Goal: Task Accomplishment & Management: Use online tool/utility

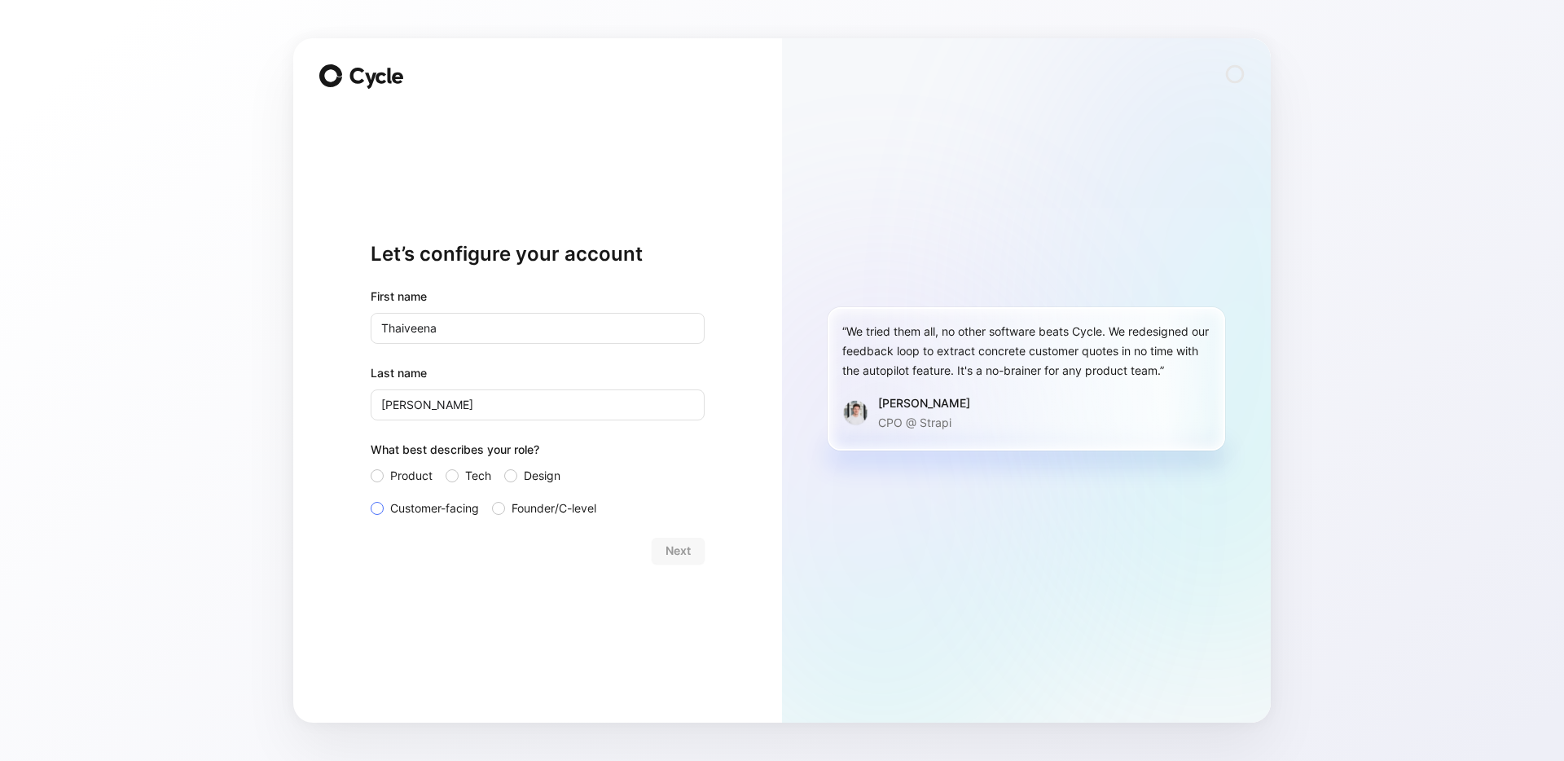
click at [404, 513] on span "Customer-facing" at bounding box center [434, 509] width 89 height 20
click at [371, 499] on input "Customer-facing" at bounding box center [371, 499] width 0 height 0
click at [687, 549] on span "Next" at bounding box center [678, 551] width 25 height 20
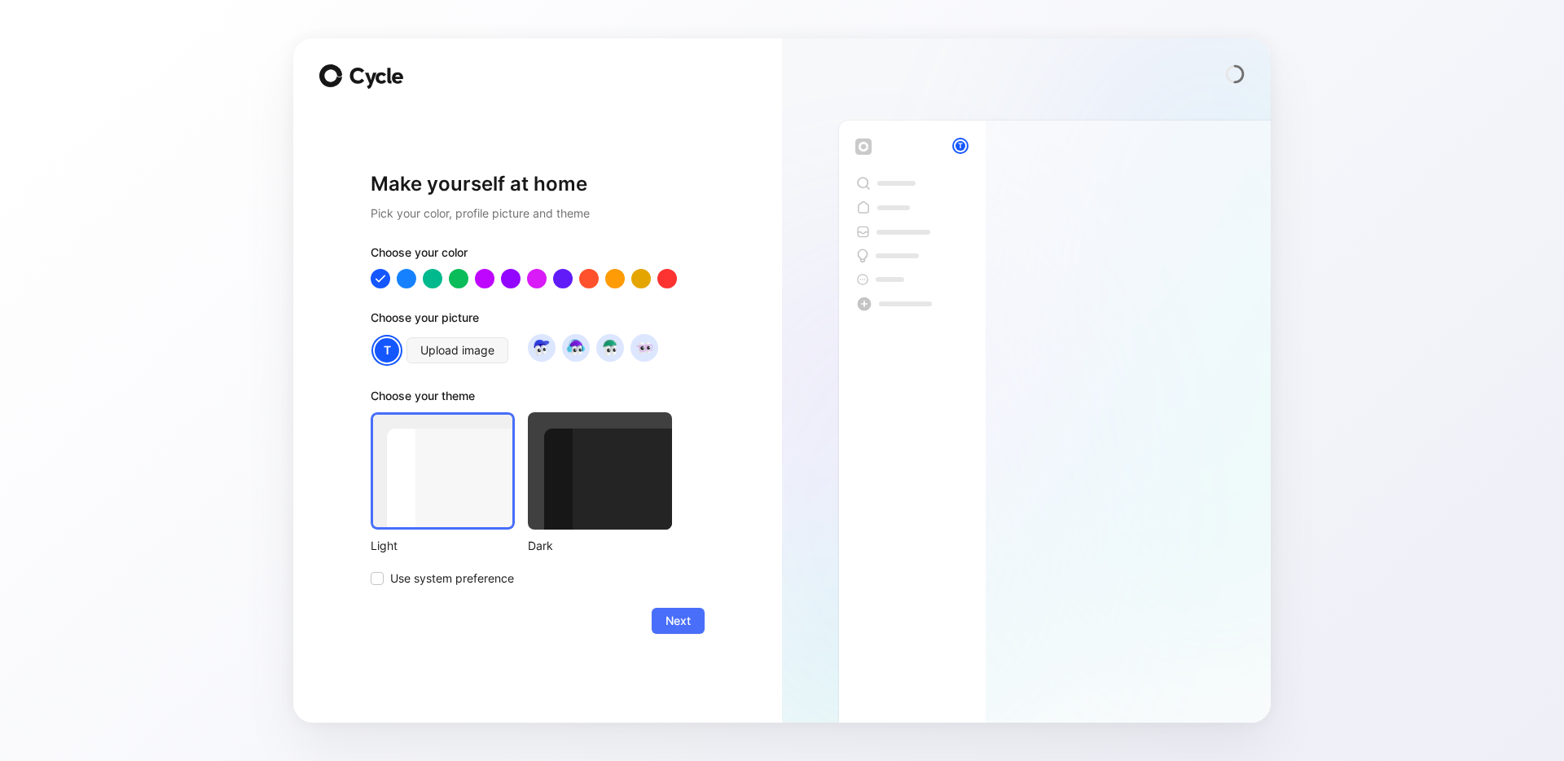
click at [565, 477] on div at bounding box center [600, 470] width 144 height 117
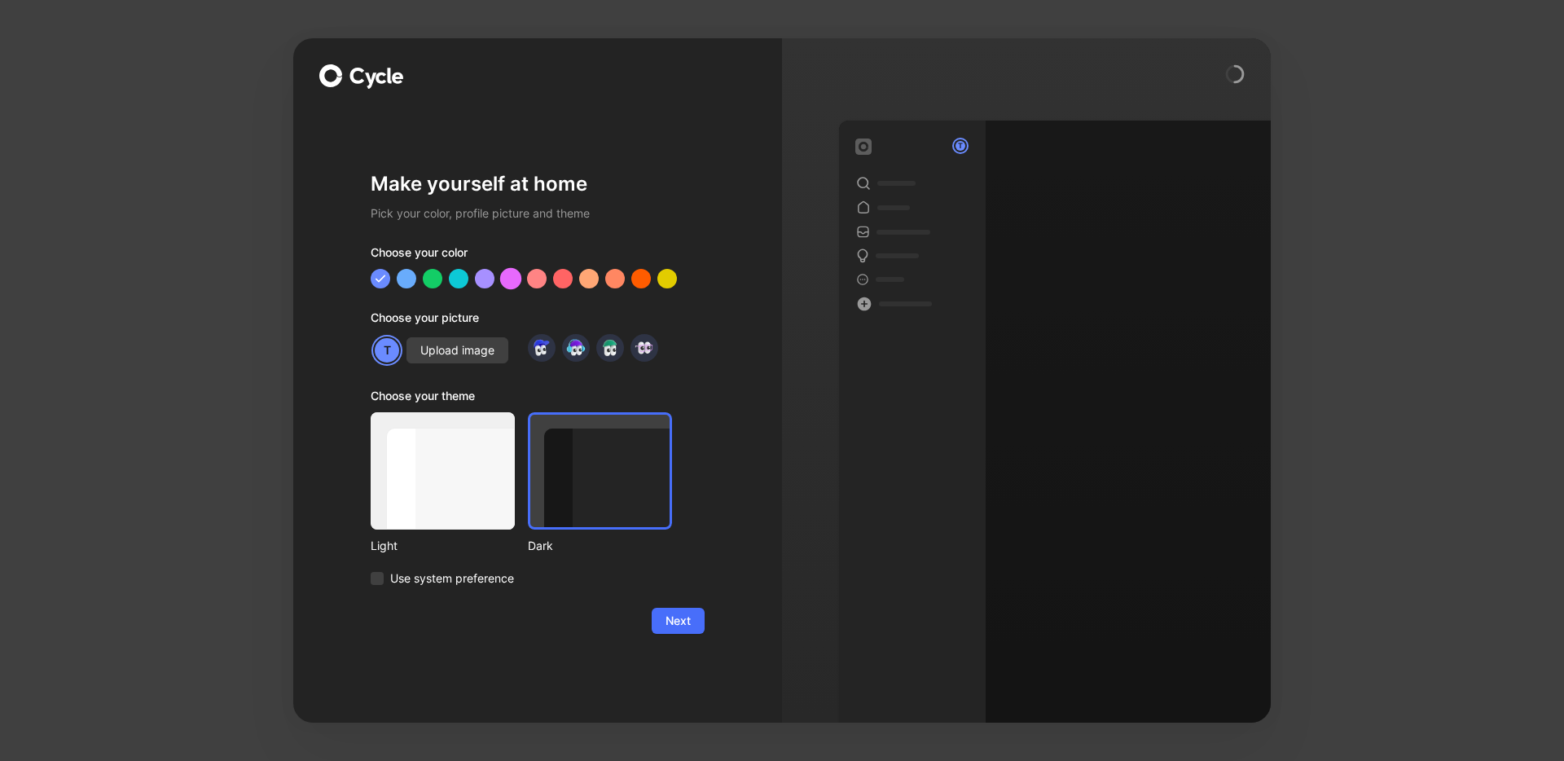
click at [513, 282] on div at bounding box center [510, 278] width 21 height 21
click at [485, 284] on div at bounding box center [484, 278] width 21 height 21
click at [614, 281] on div at bounding box center [615, 278] width 21 height 21
click at [640, 279] on div at bounding box center [641, 278] width 21 height 21
click at [660, 279] on div at bounding box center [667, 278] width 21 height 21
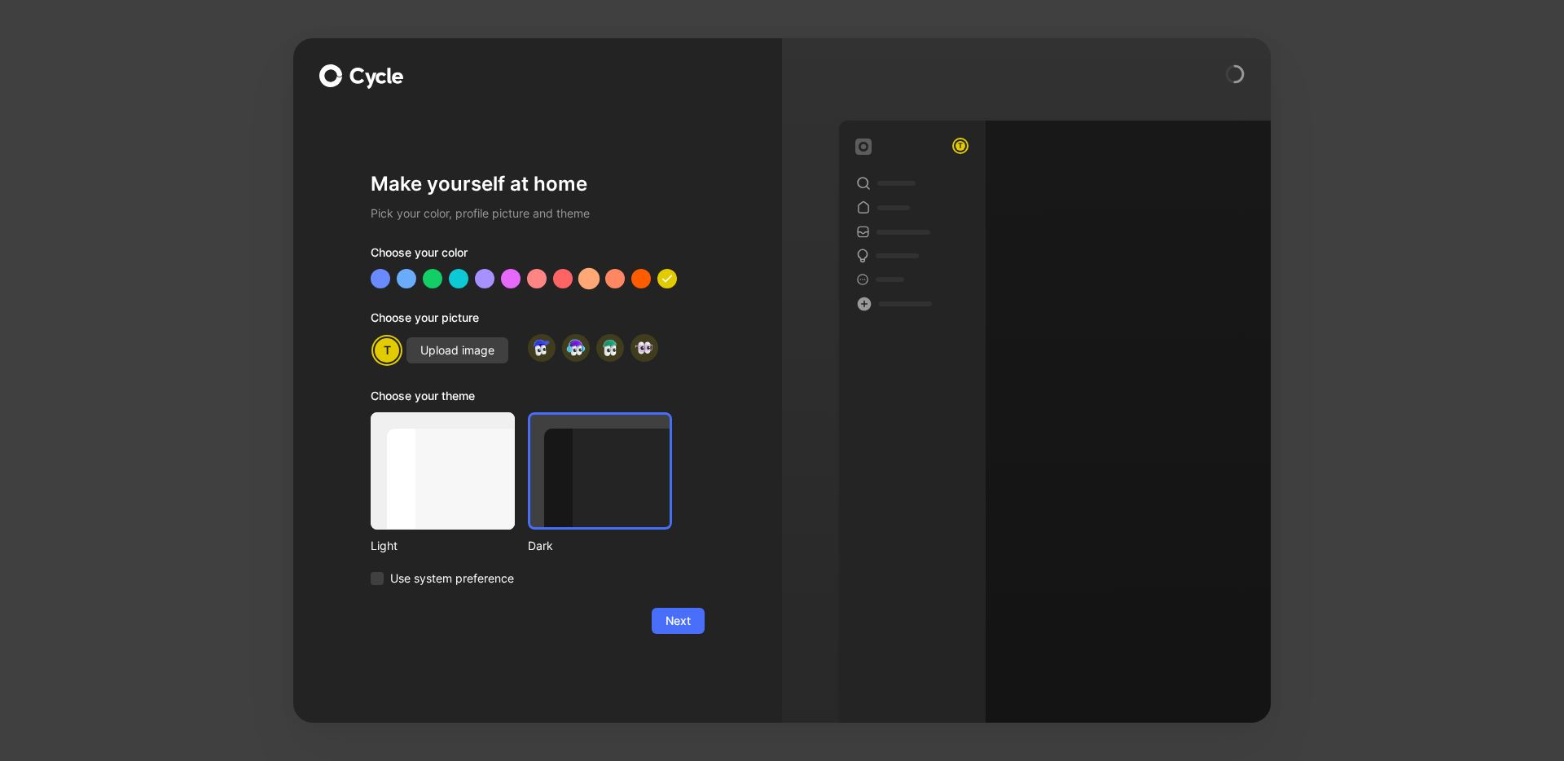
click at [595, 279] on div at bounding box center [589, 278] width 21 height 21
click at [565, 282] on div at bounding box center [562, 278] width 21 height 21
click at [532, 280] on div at bounding box center [536, 278] width 21 height 21
click at [508, 281] on div at bounding box center [510, 278] width 21 height 21
click at [487, 280] on div at bounding box center [484, 278] width 21 height 21
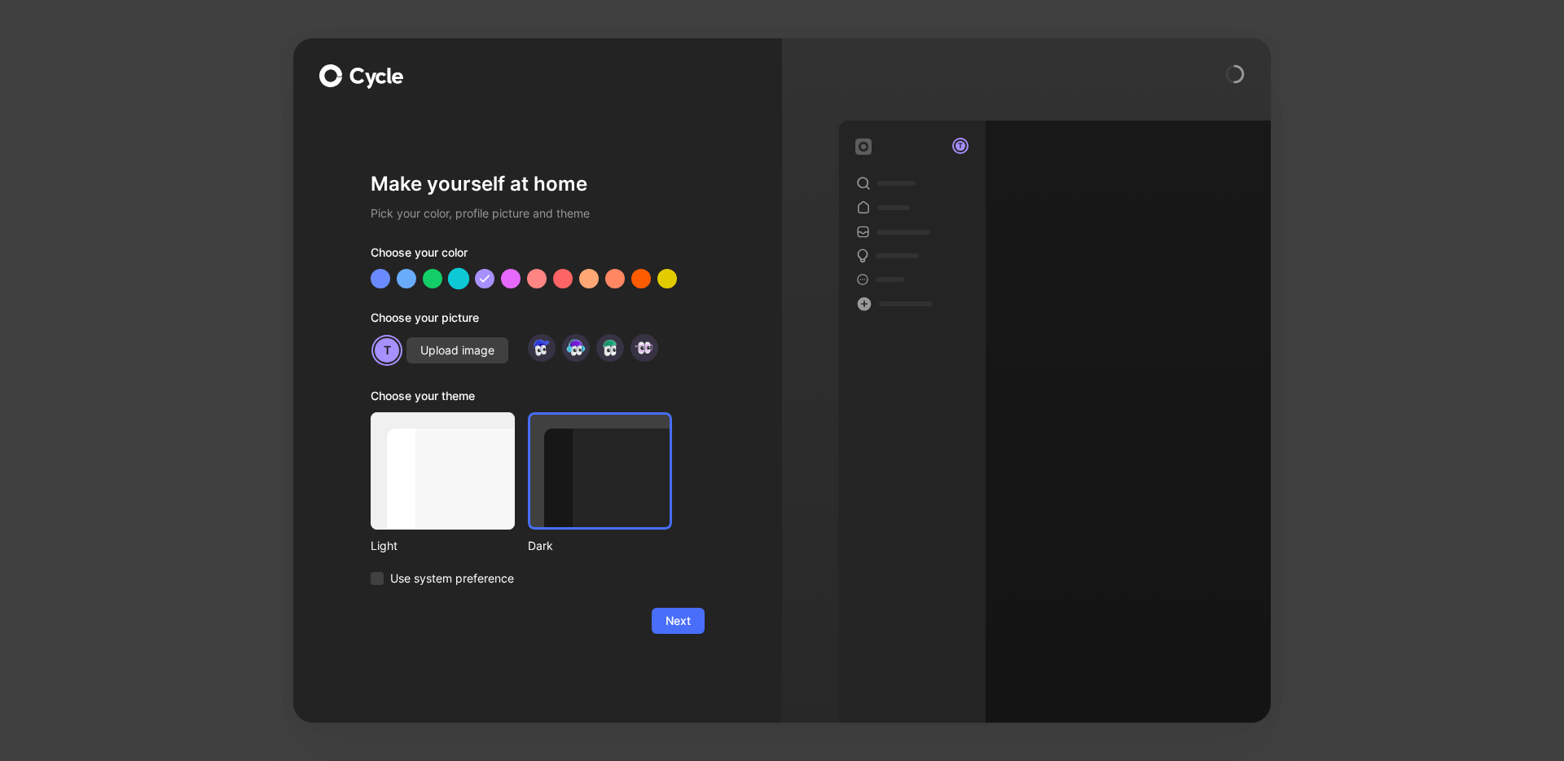
click at [455, 279] on div at bounding box center [458, 278] width 21 height 21
click at [576, 350] on img at bounding box center [576, 348] width 22 height 22
click at [577, 353] on img at bounding box center [576, 348] width 22 height 22
click at [540, 355] on img at bounding box center [541, 348] width 22 height 22
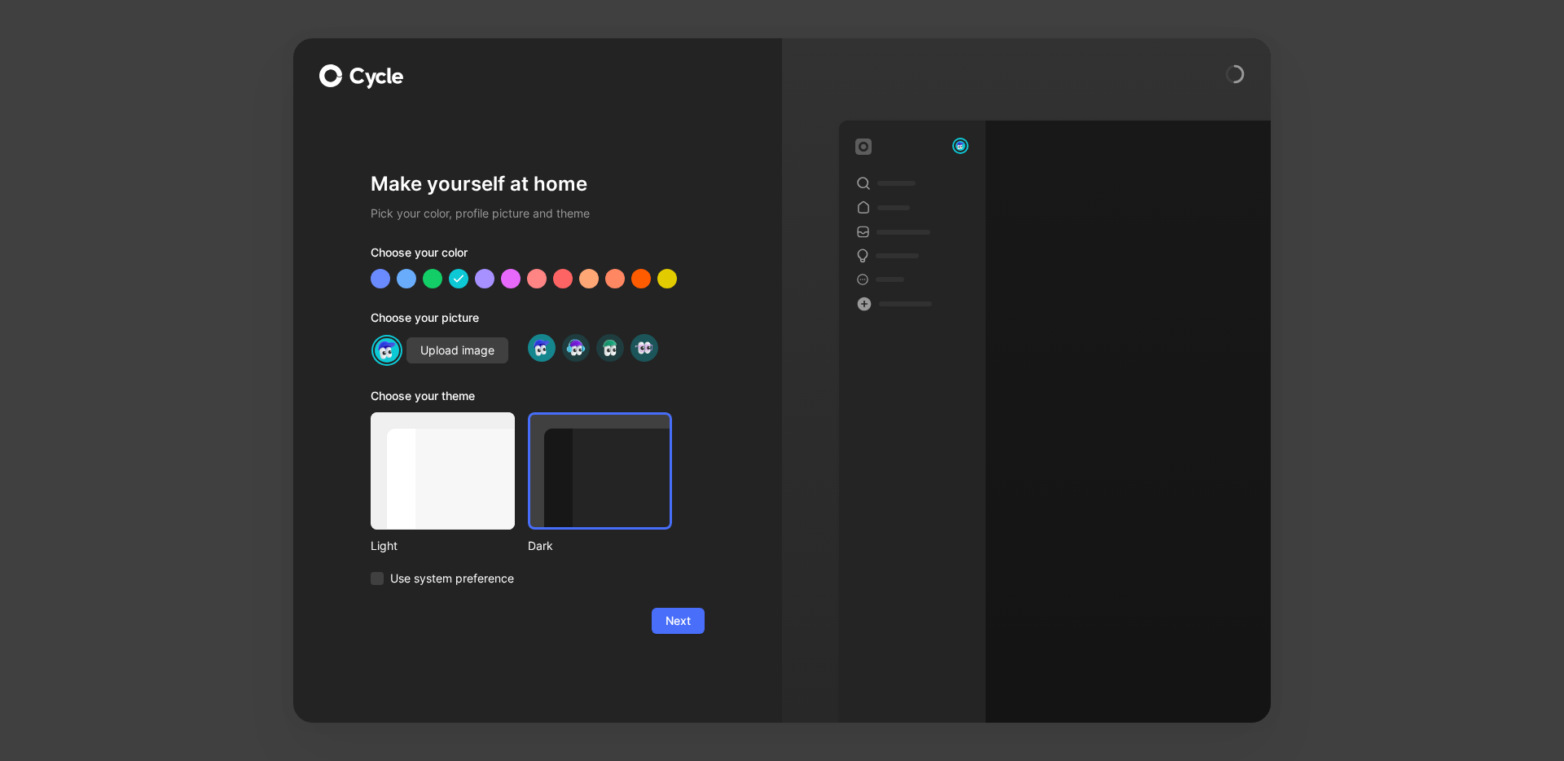
click at [646, 348] on img at bounding box center [644, 348] width 22 height 22
click at [693, 365] on div "Upload image" at bounding box center [538, 350] width 334 height 33
click at [442, 473] on div at bounding box center [443, 470] width 144 height 117
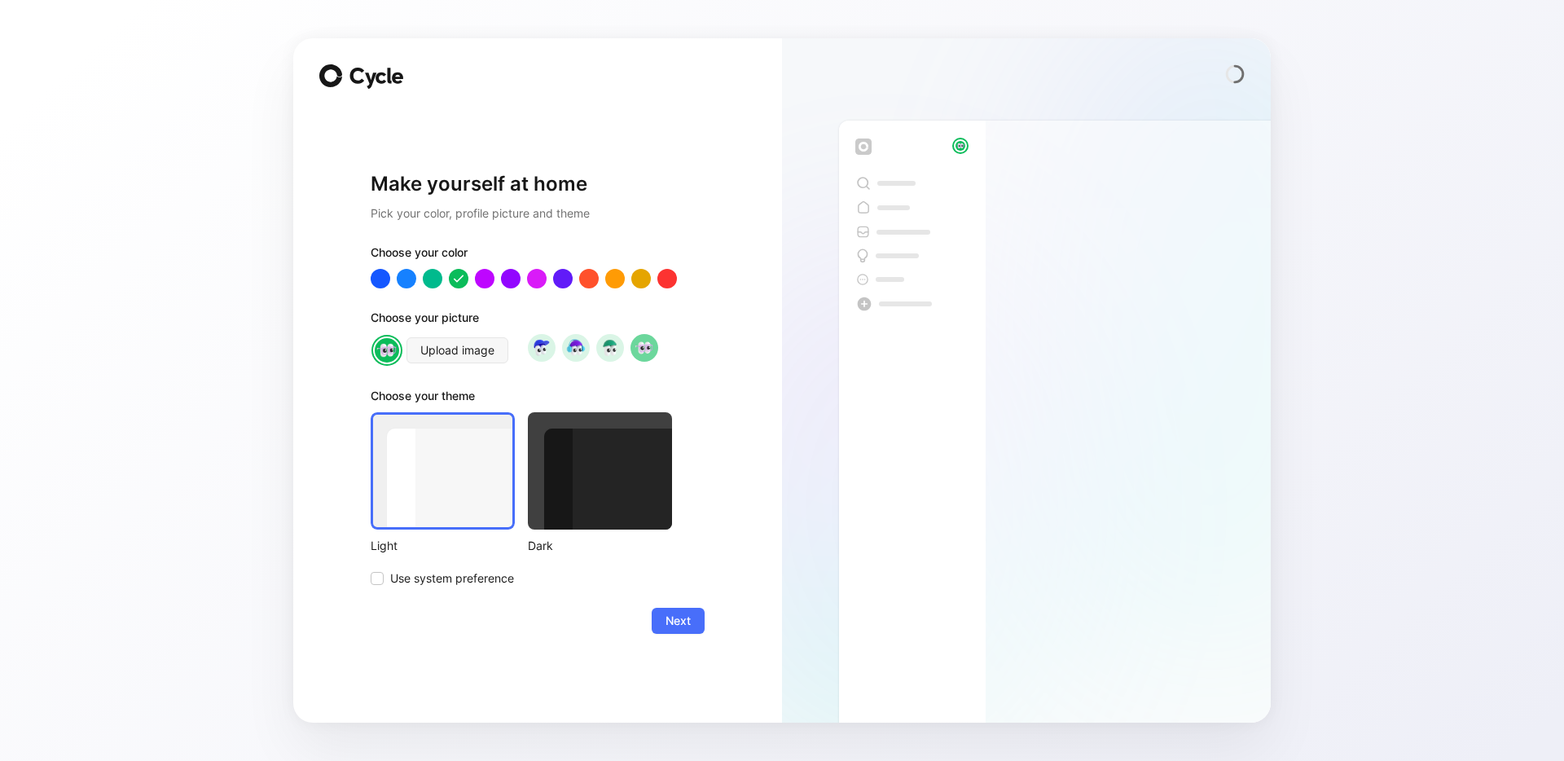
click at [618, 477] on div at bounding box center [600, 470] width 144 height 117
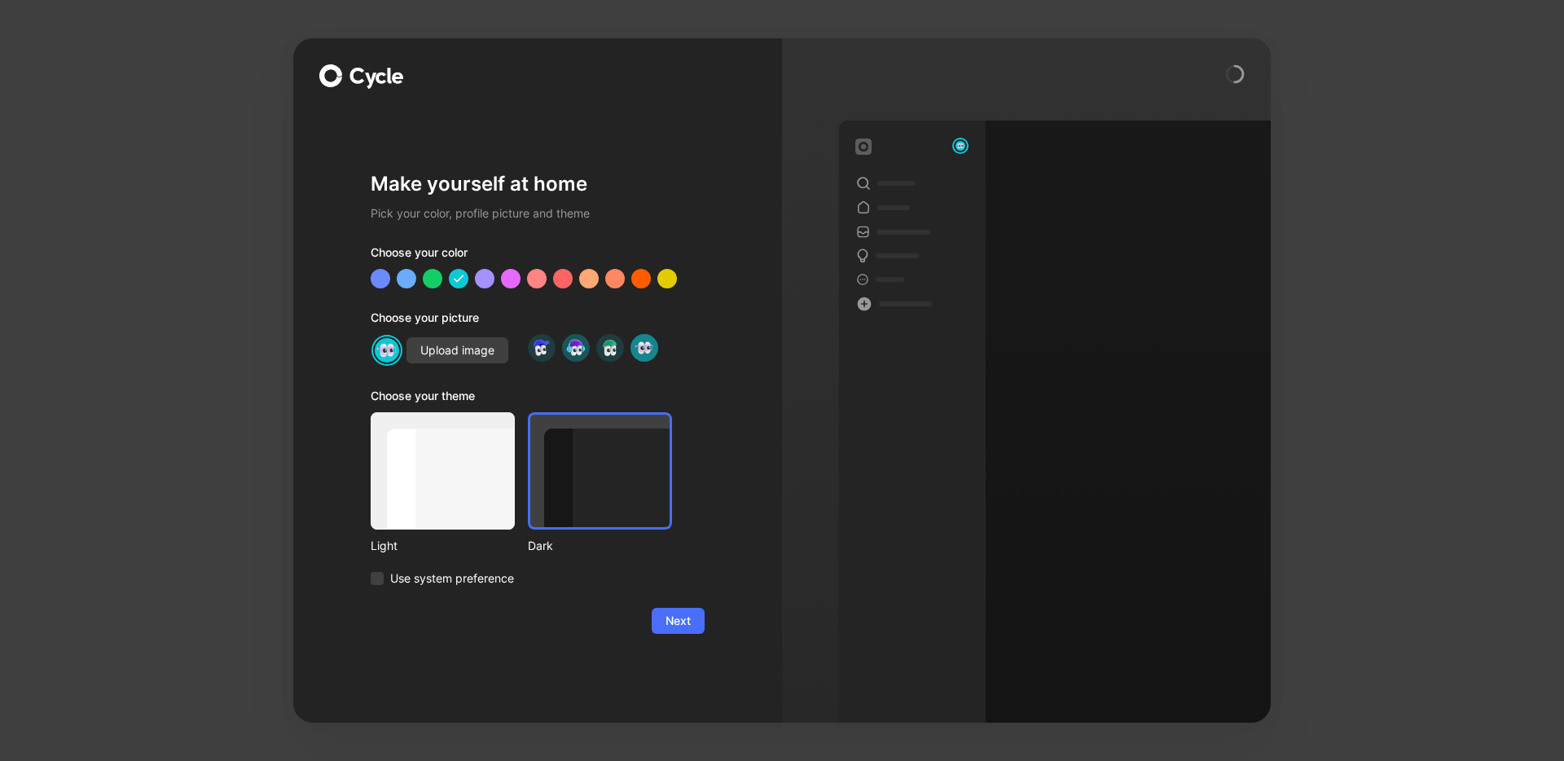
click at [570, 351] on img at bounding box center [576, 348] width 22 height 22
click at [645, 358] on img at bounding box center [644, 348] width 22 height 22
click at [668, 617] on span "Next" at bounding box center [678, 621] width 25 height 20
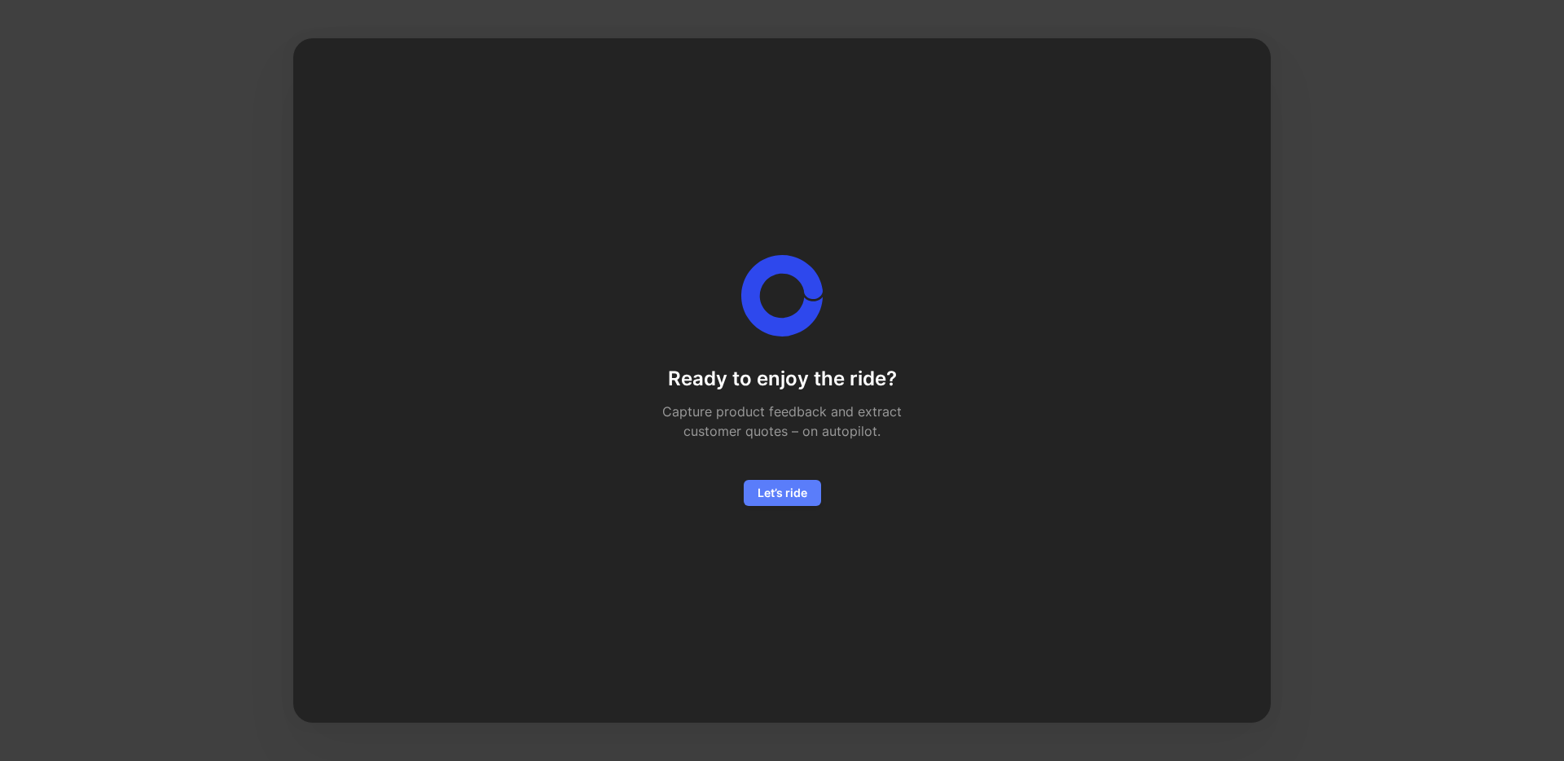
click at [785, 483] on span "Let’s ride" at bounding box center [783, 493] width 50 height 20
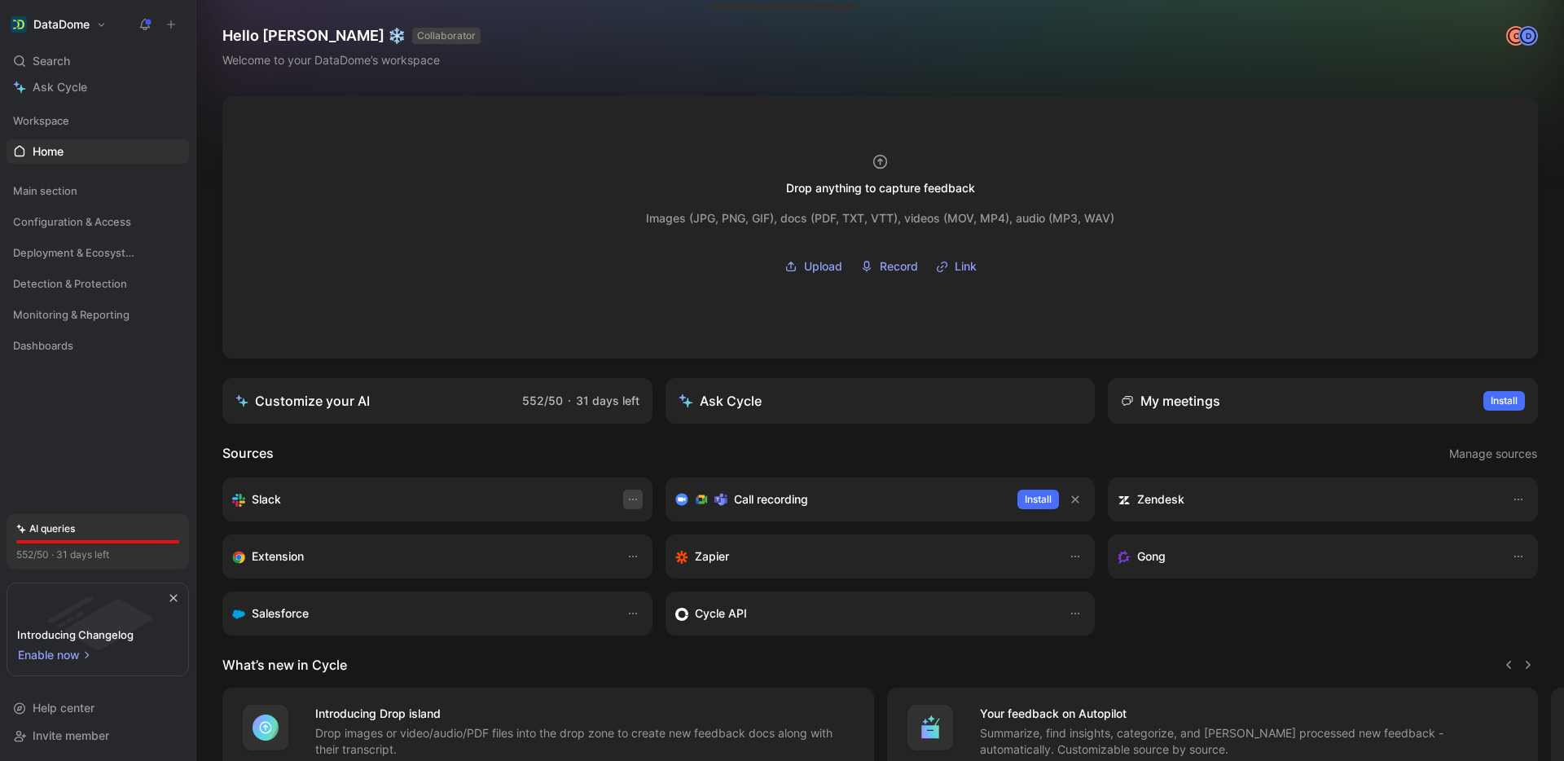
click at [623, 495] on button "button" at bounding box center [633, 500] width 20 height 20
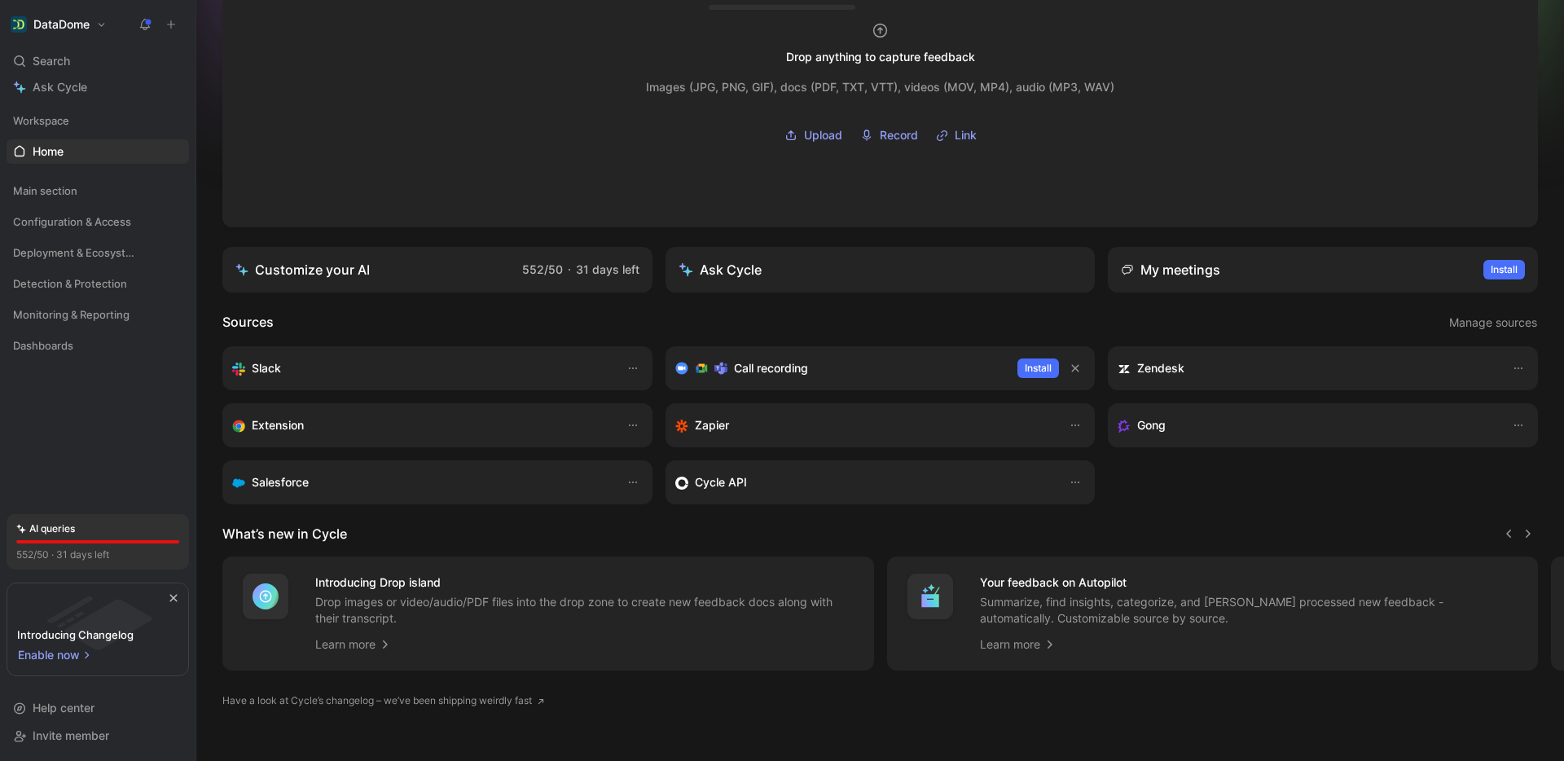
scroll to position [154, 0]
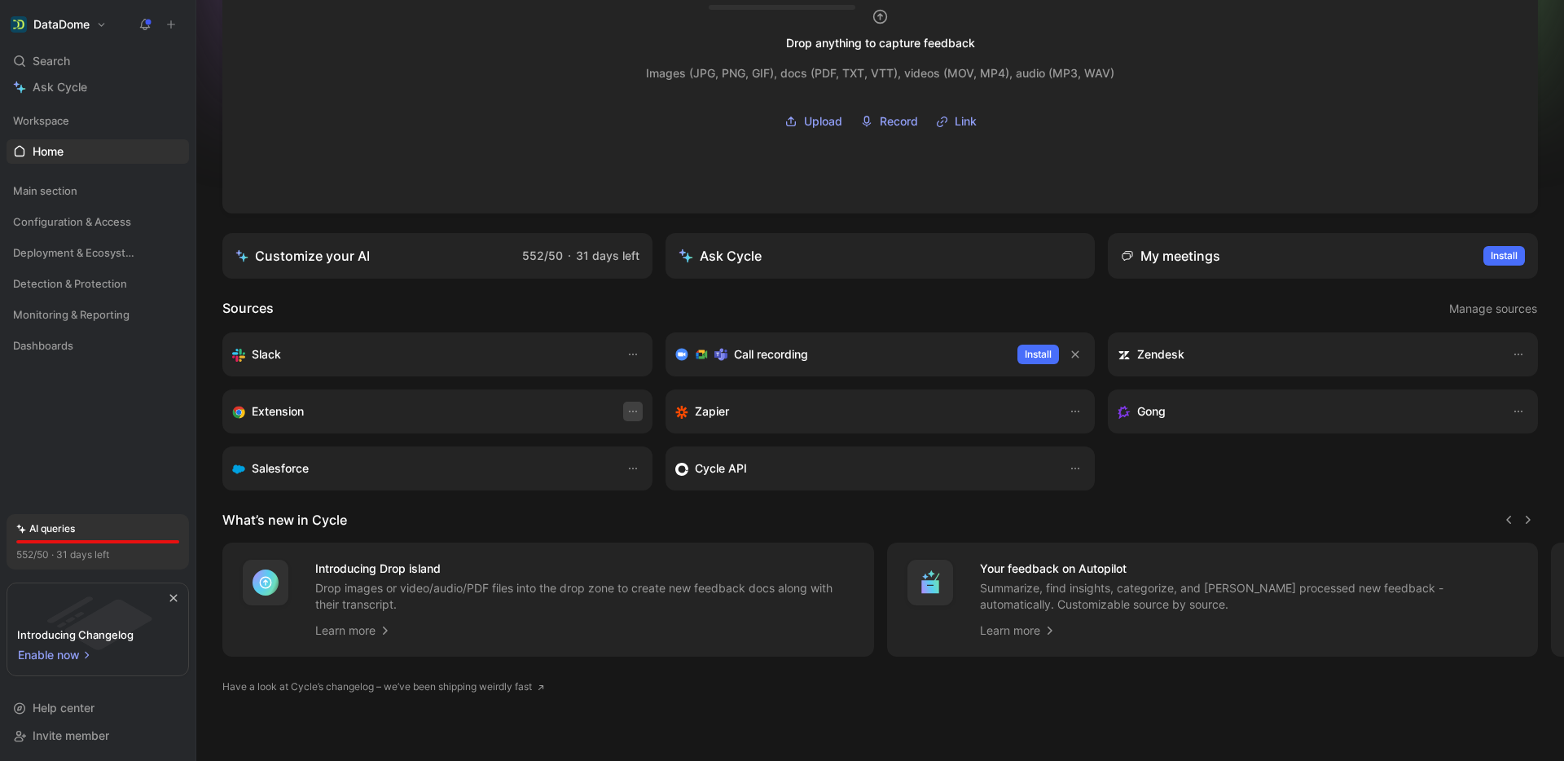
click at [627, 405] on icon "button" at bounding box center [633, 411] width 13 height 13
click at [592, 442] on div "Open" at bounding box center [594, 438] width 77 height 20
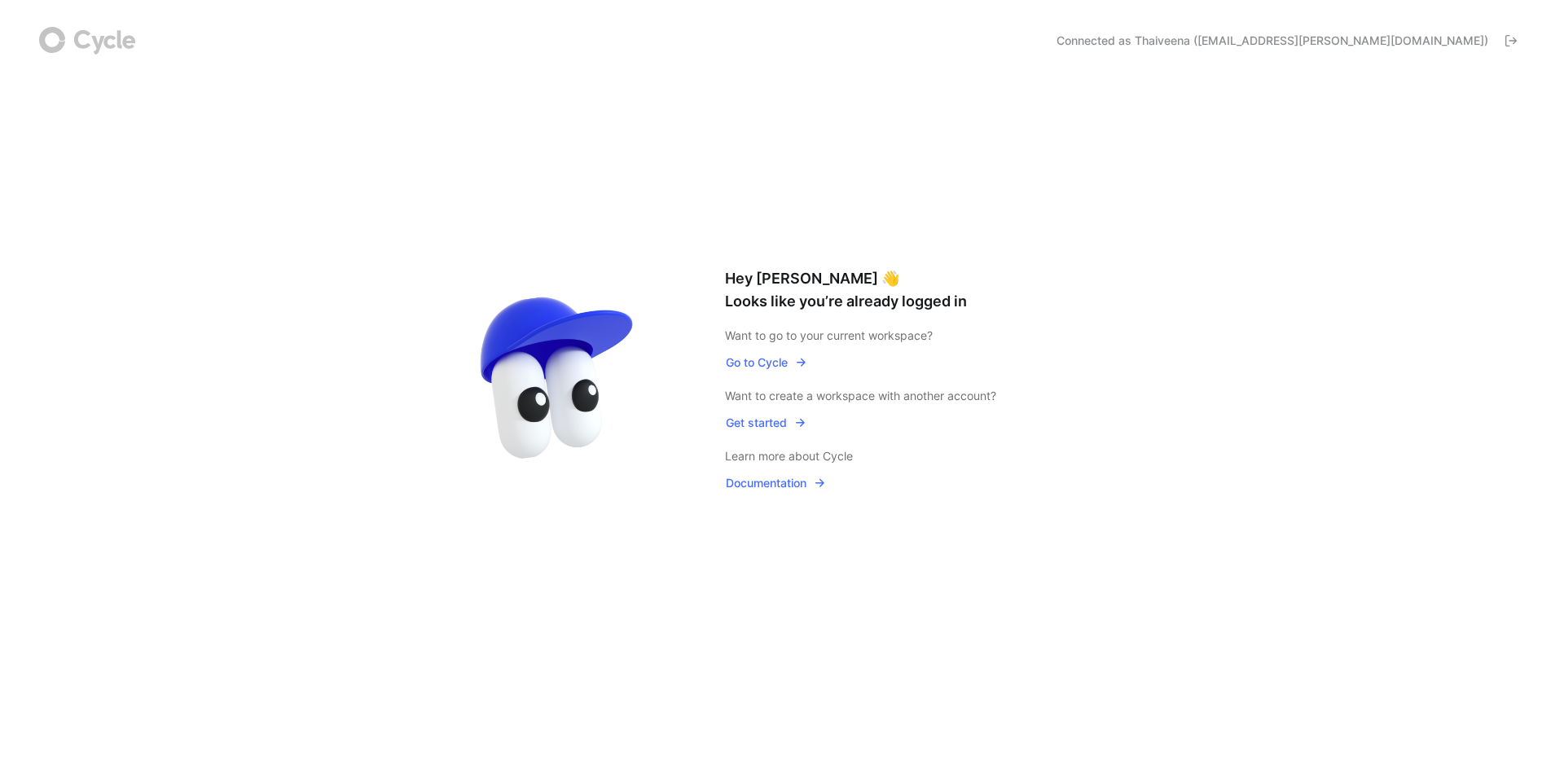
click at [781, 363] on span "Go to Cycle" at bounding box center [766, 363] width 81 height 20
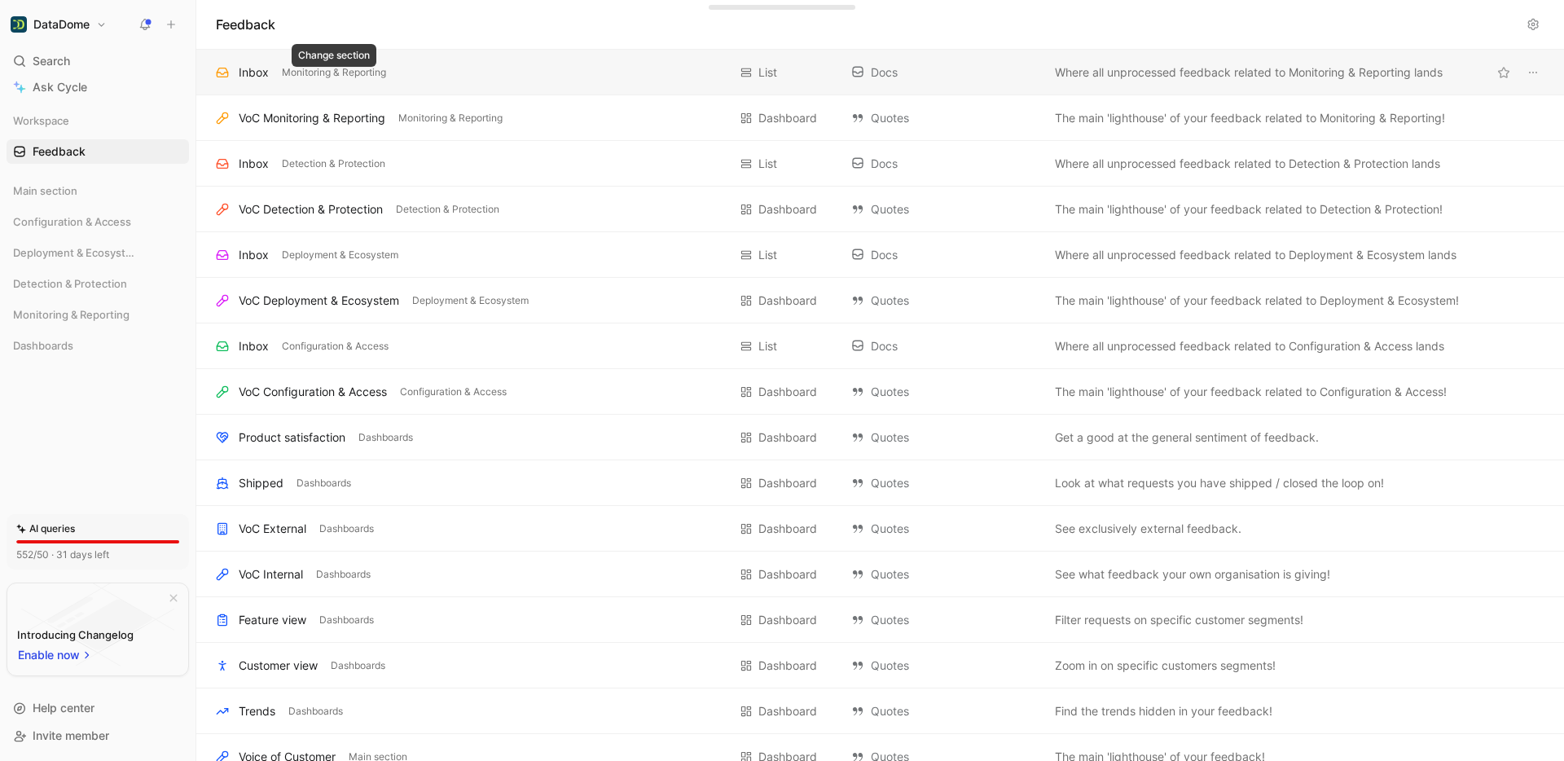
click at [242, 73] on div "Inbox" at bounding box center [254, 73] width 30 height 20
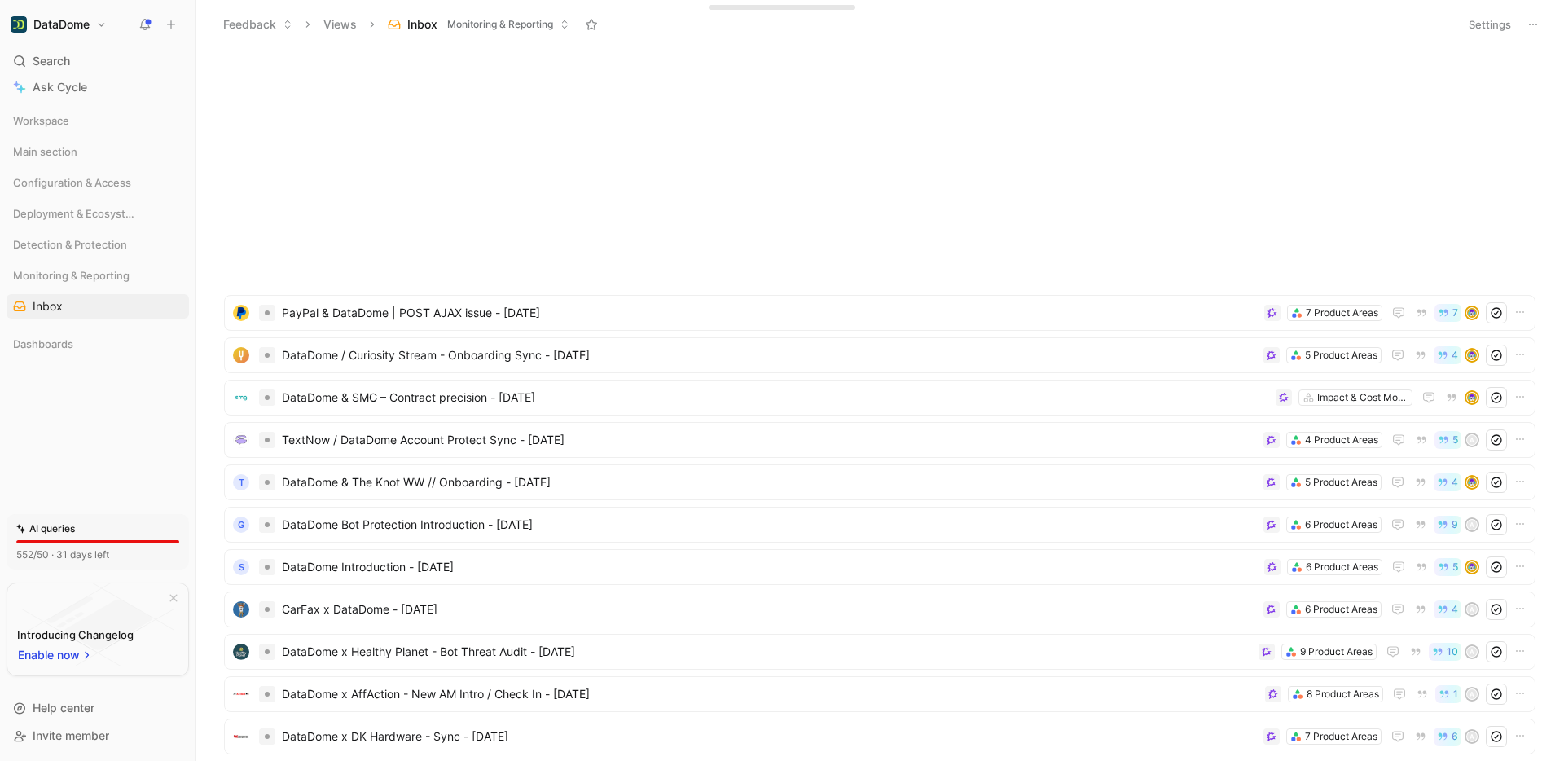
scroll to position [821, 0]
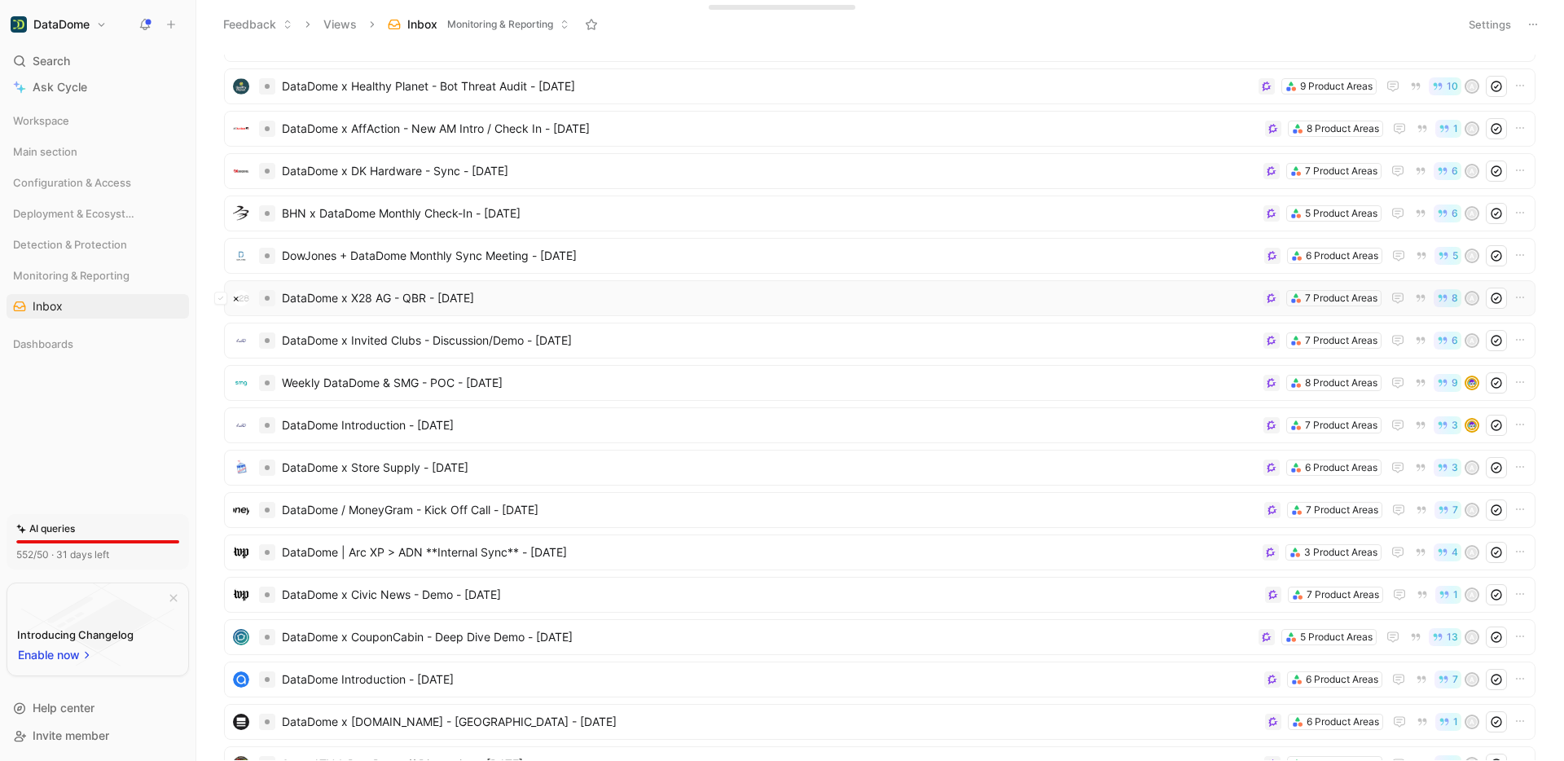
click at [337, 303] on span "DataDome x X28 AG - QBR - [DATE]" at bounding box center [769, 298] width 975 height 20
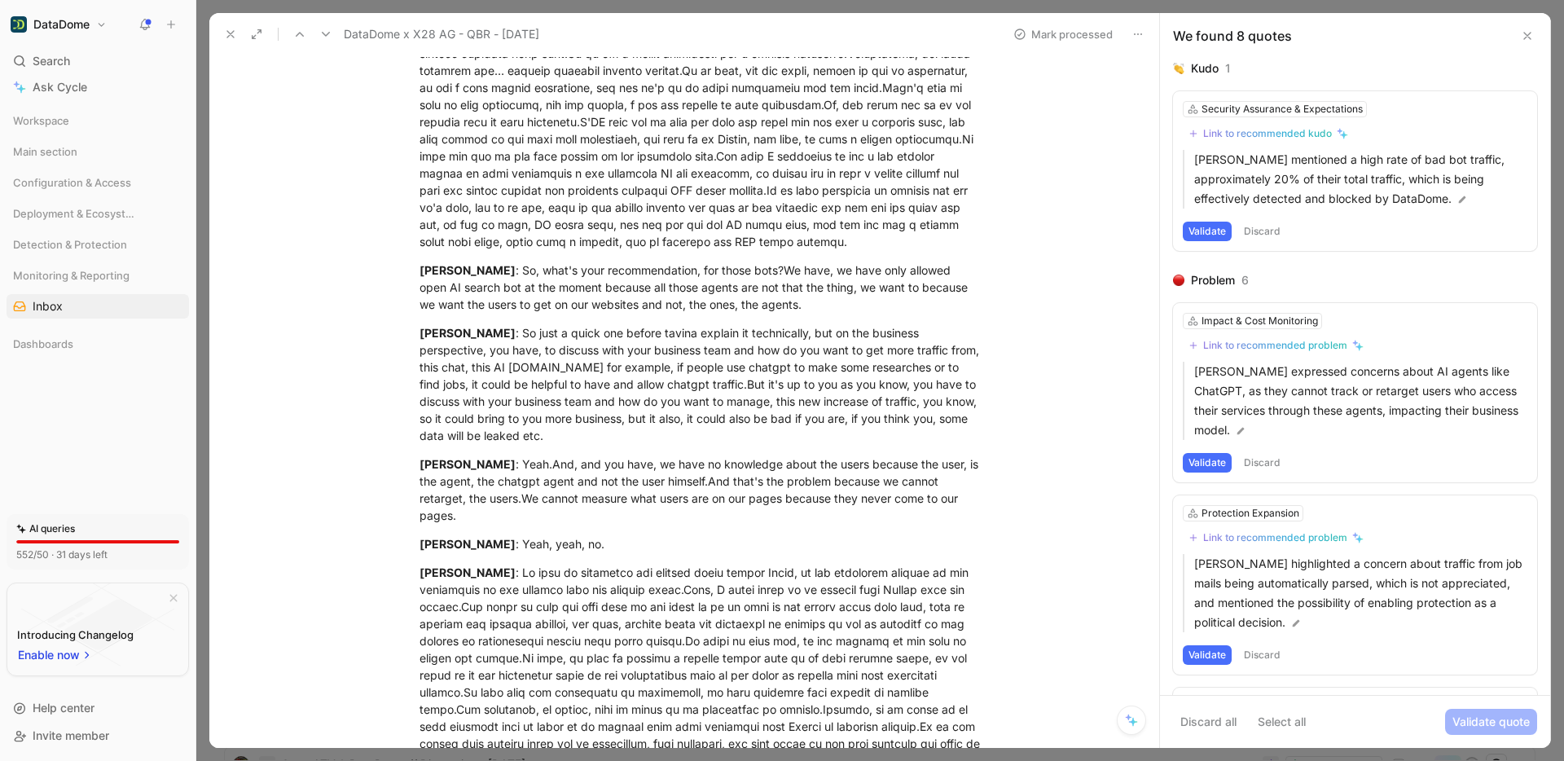
click at [1529, 36] on icon at bounding box center [1527, 35] width 13 height 13
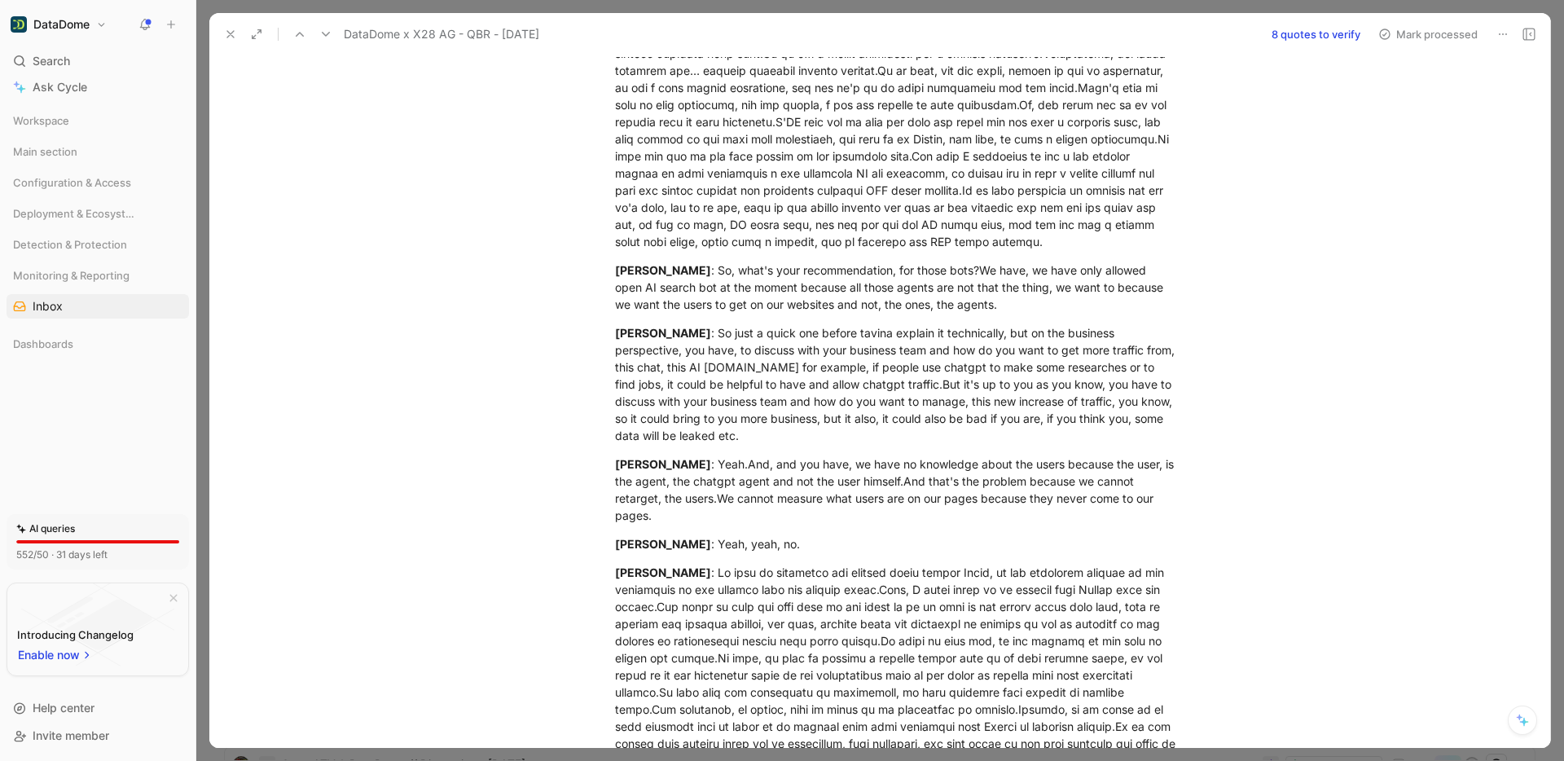
click at [233, 29] on icon at bounding box center [230, 34] width 13 height 13
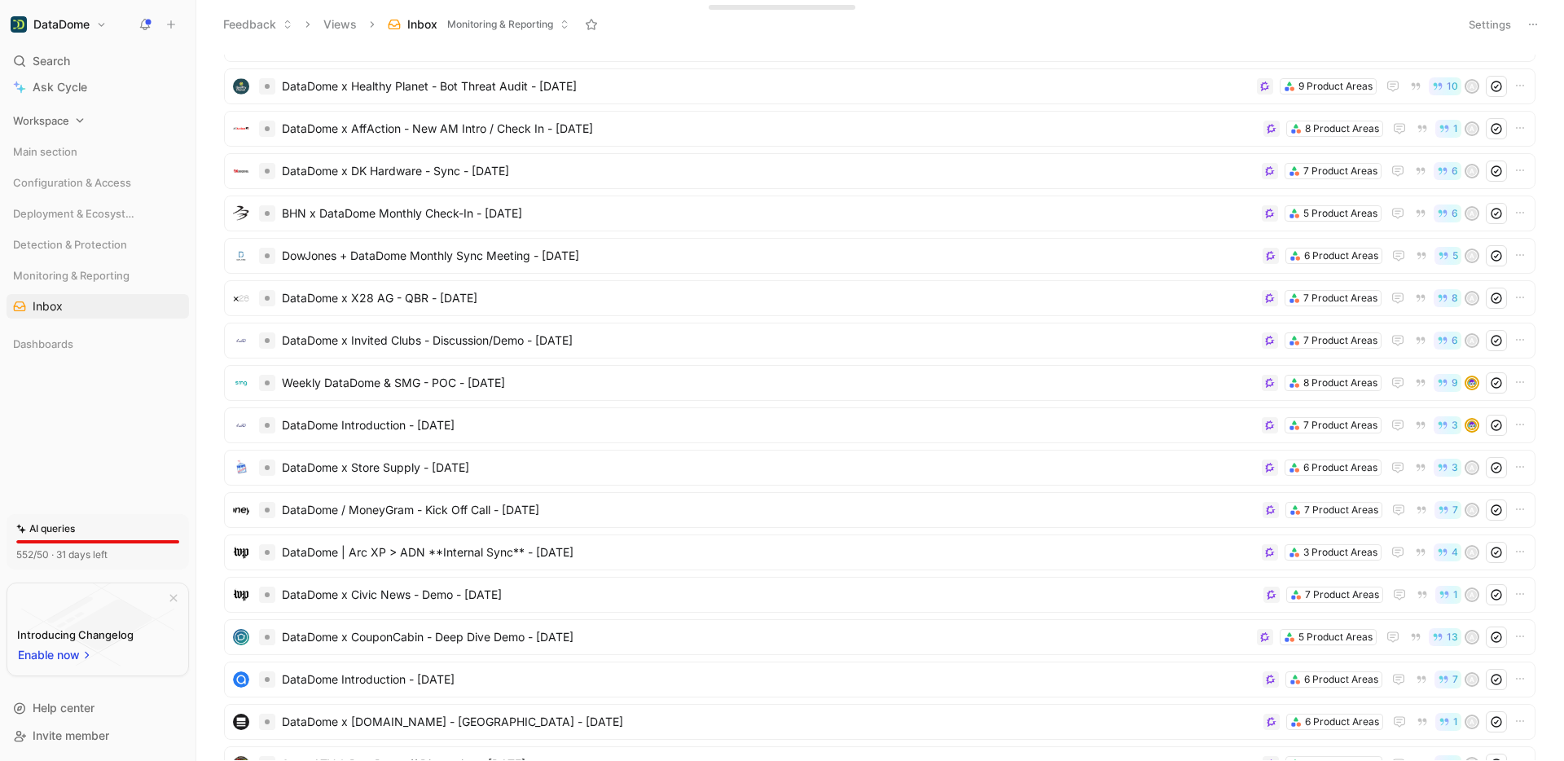
click at [37, 120] on span "Workspace" at bounding box center [41, 120] width 56 height 16
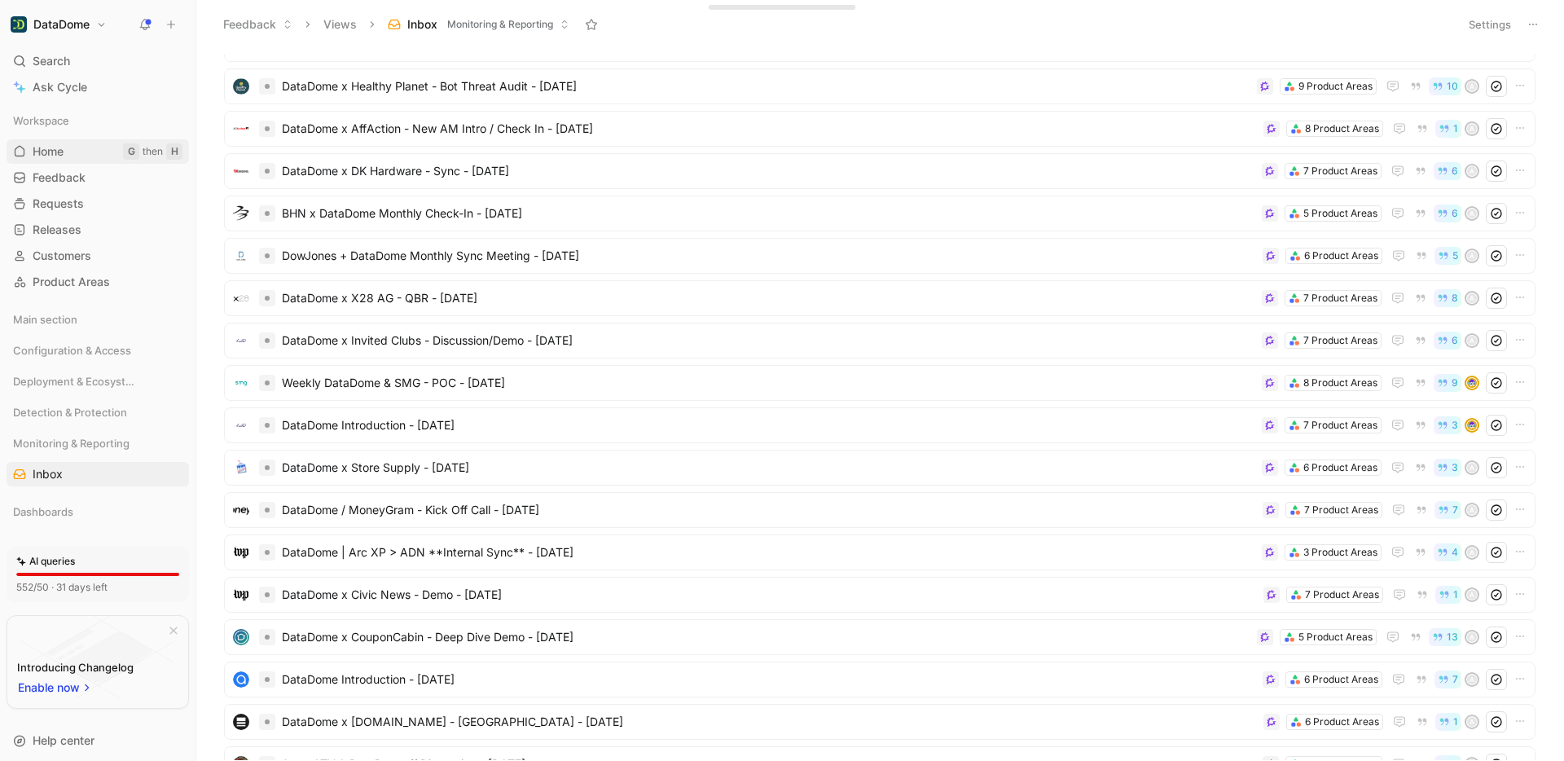
click at [37, 141] on link "Home G then H" at bounding box center [98, 151] width 183 height 24
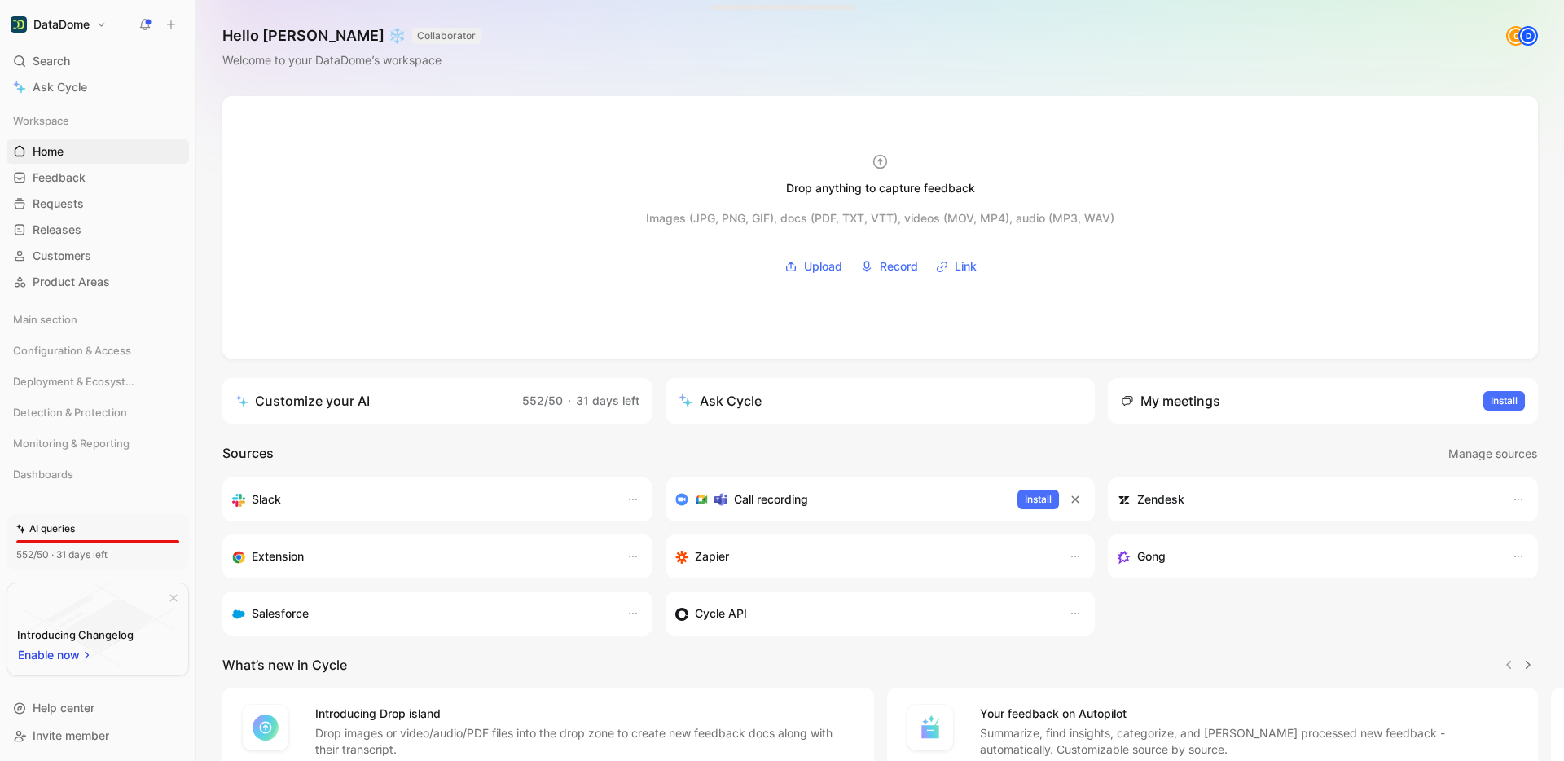
click at [84, 25] on h1 "DataDome" at bounding box center [61, 24] width 56 height 15
click at [55, 125] on div "Switch to dark mode T then S" at bounding box center [111, 131] width 200 height 26
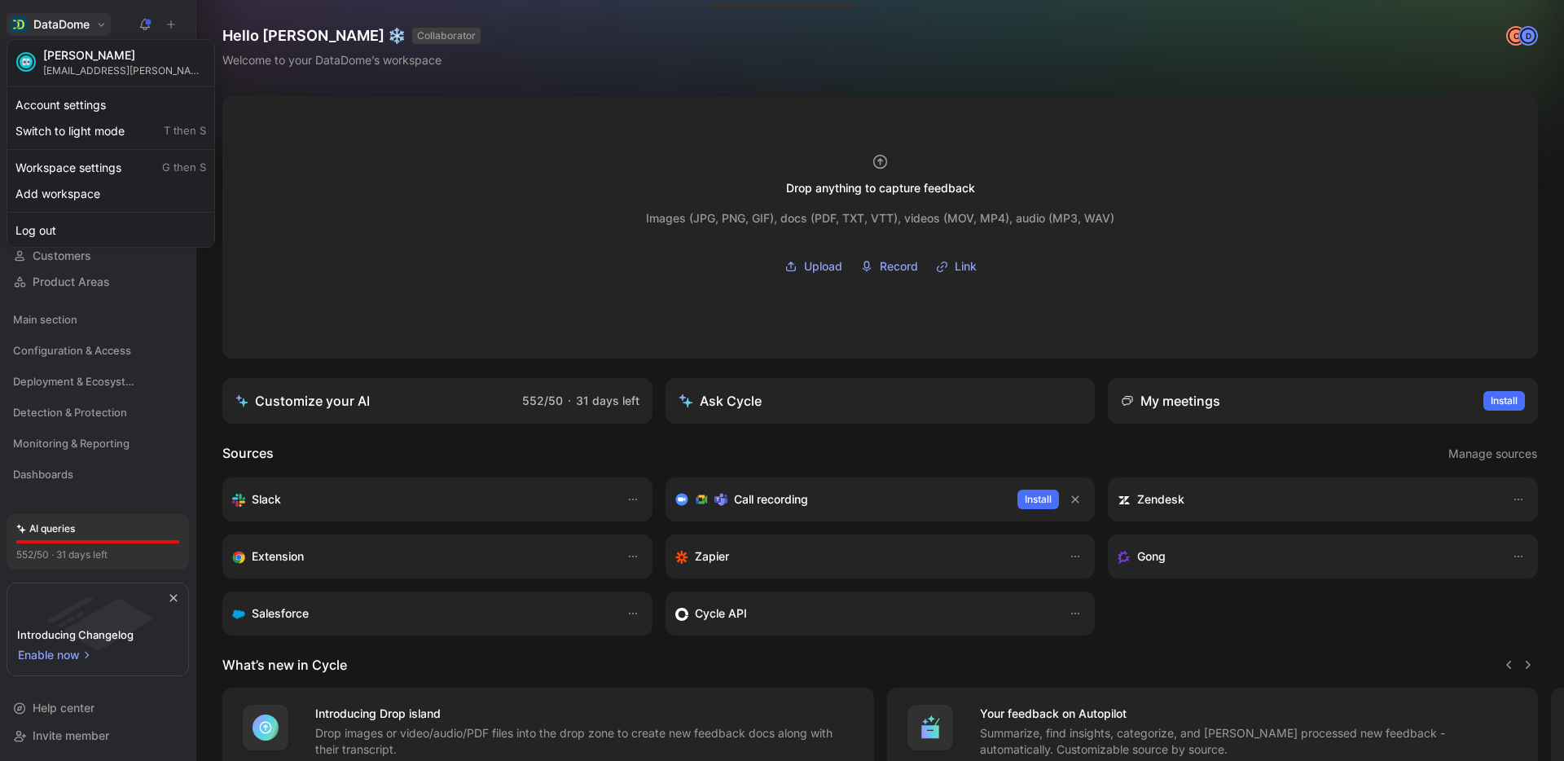
click at [633, 158] on div at bounding box center [782, 380] width 1564 height 761
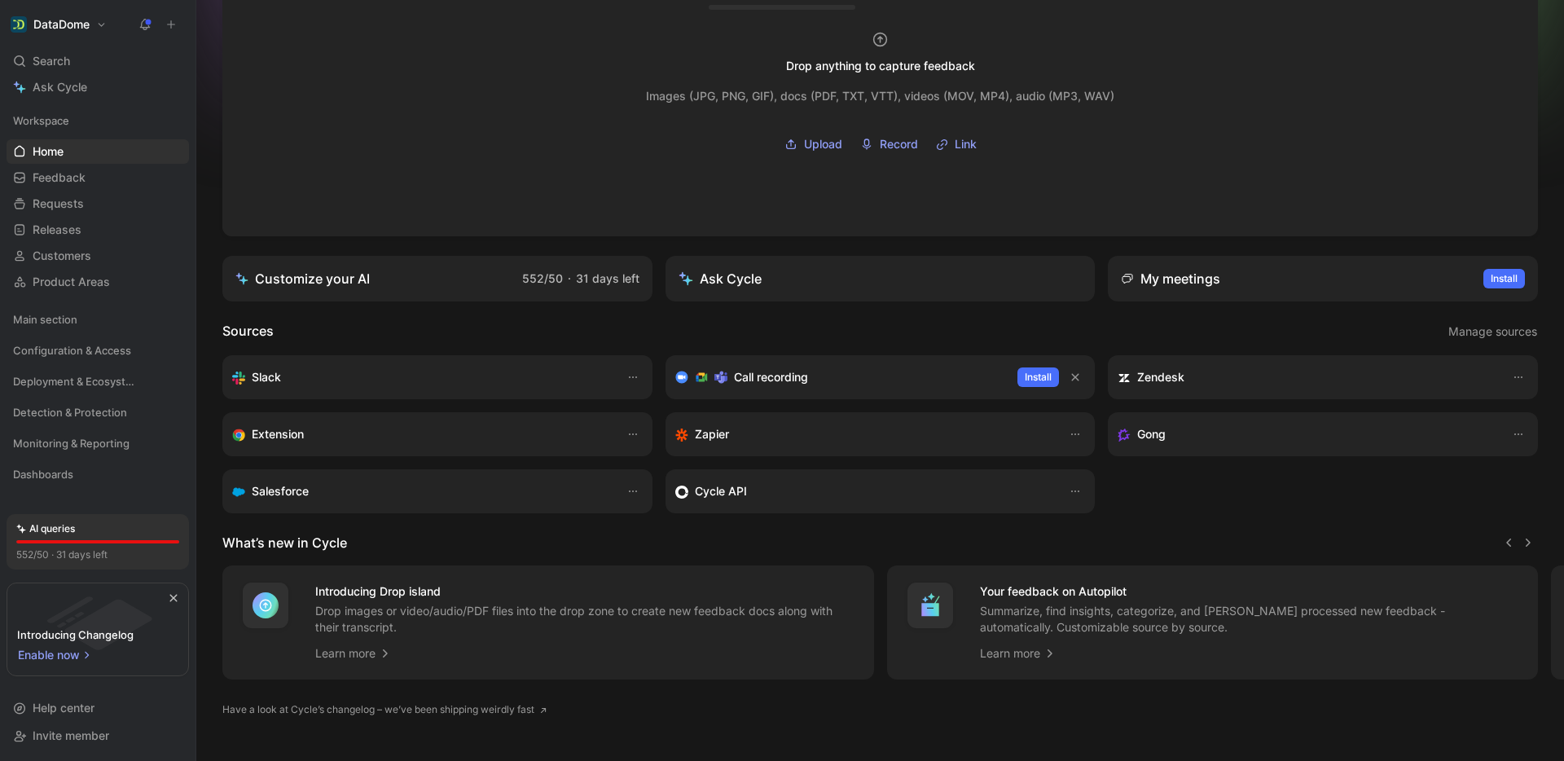
scroll to position [103, 0]
